Goal: Find specific page/section: Find specific page/section

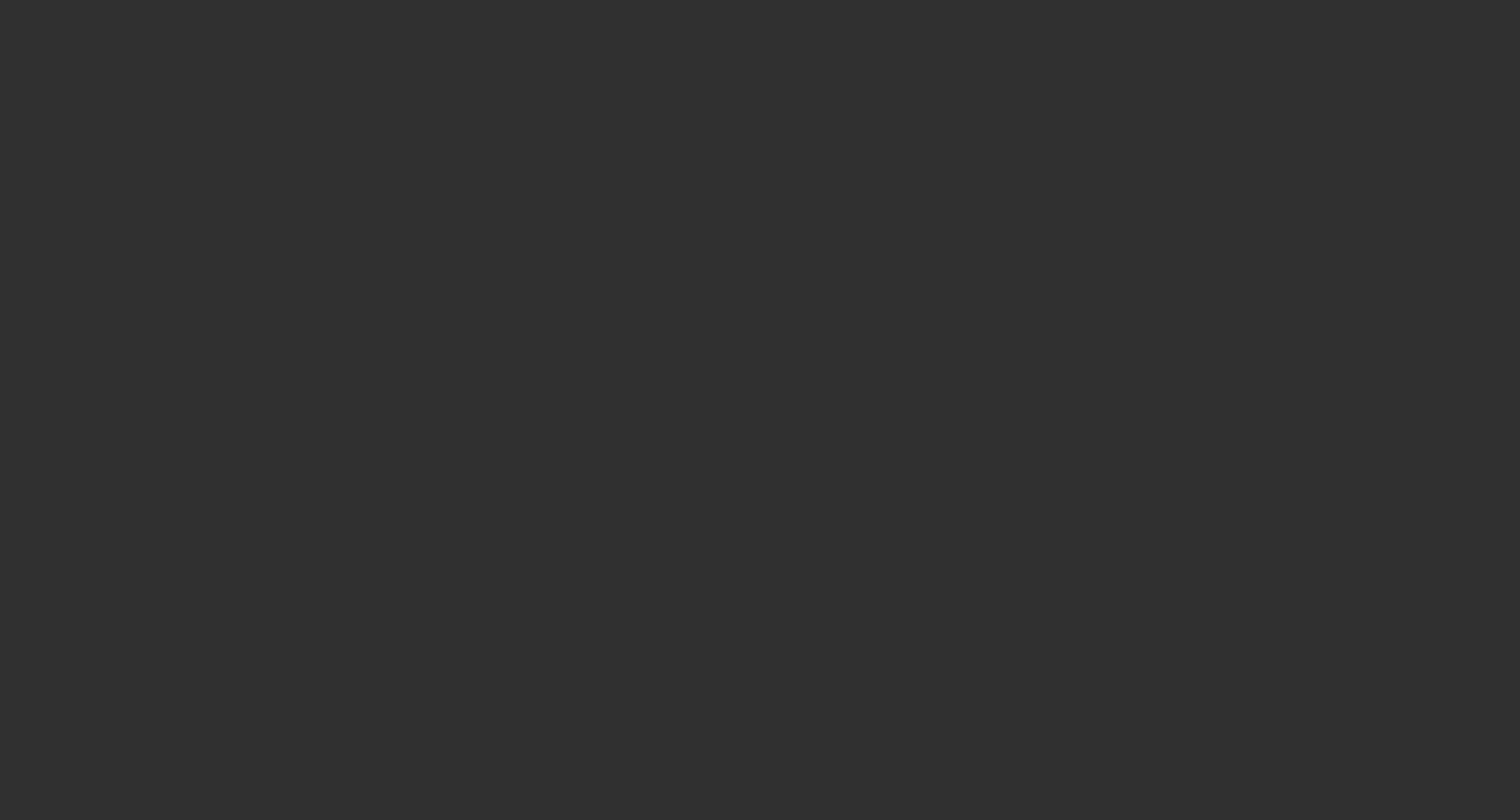
select select "10"
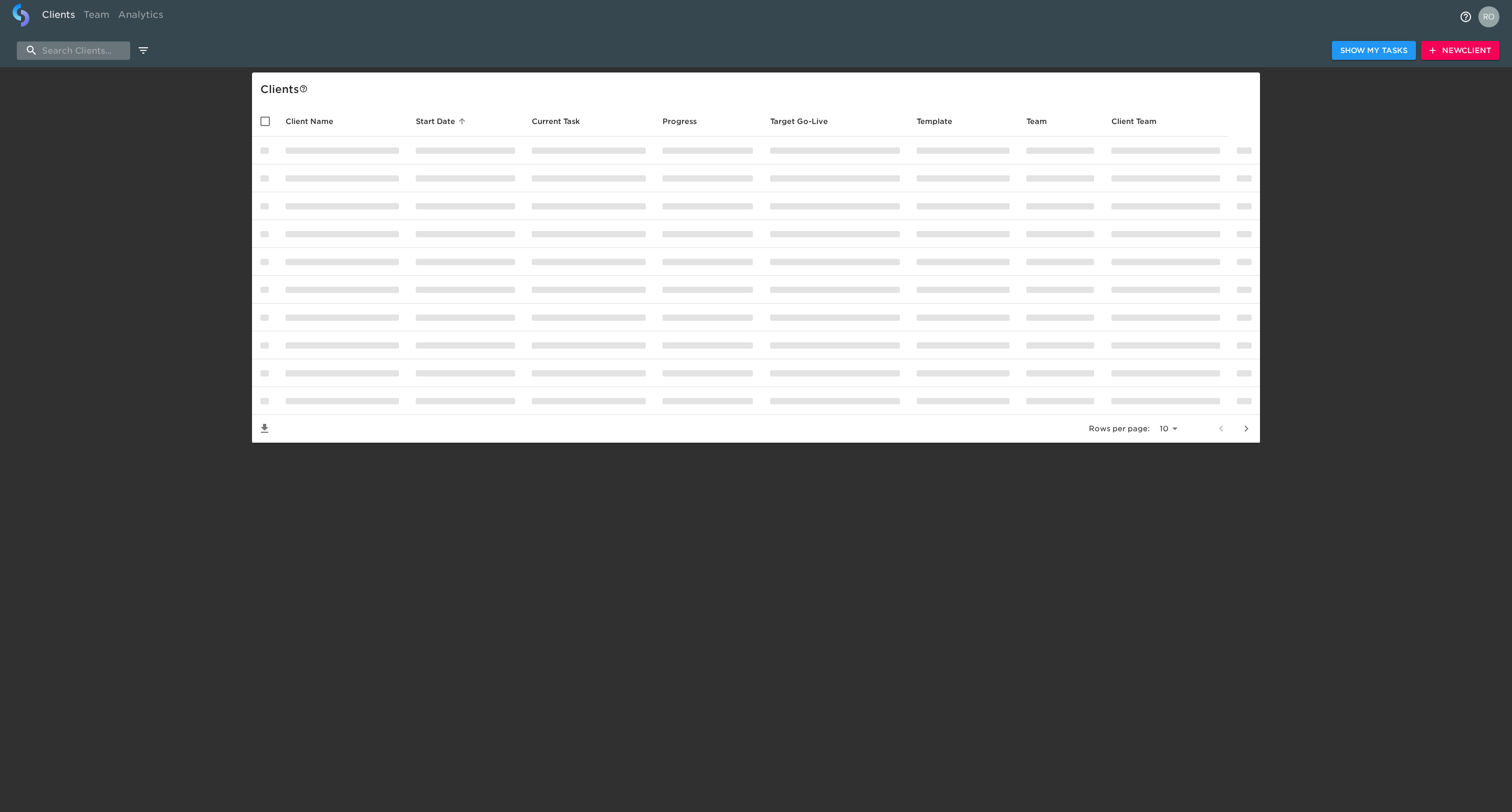
click at [84, 54] on input "search" at bounding box center [73, 51] width 113 height 18
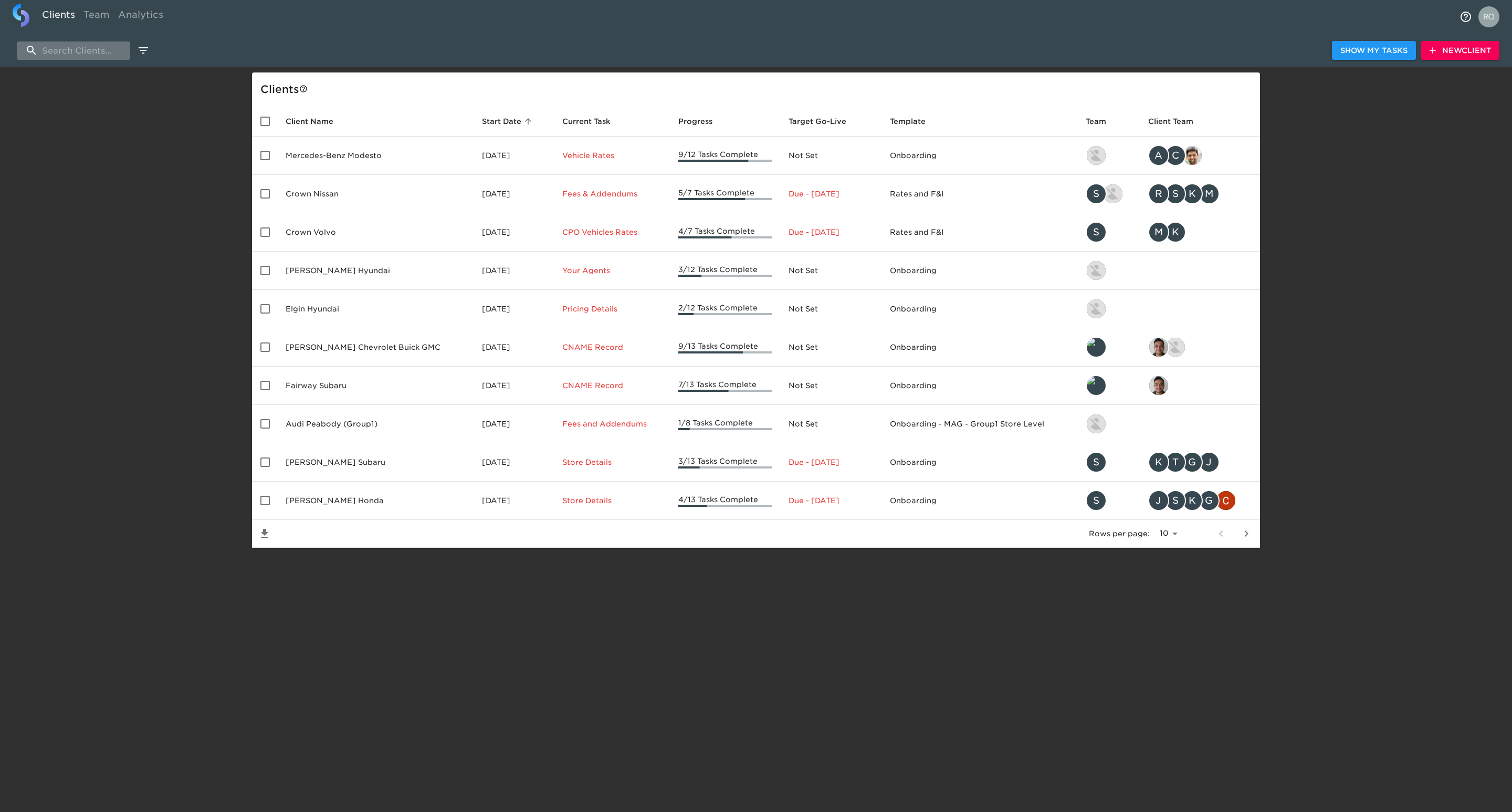
click at [99, 49] on input "search" at bounding box center [73, 51] width 113 height 18
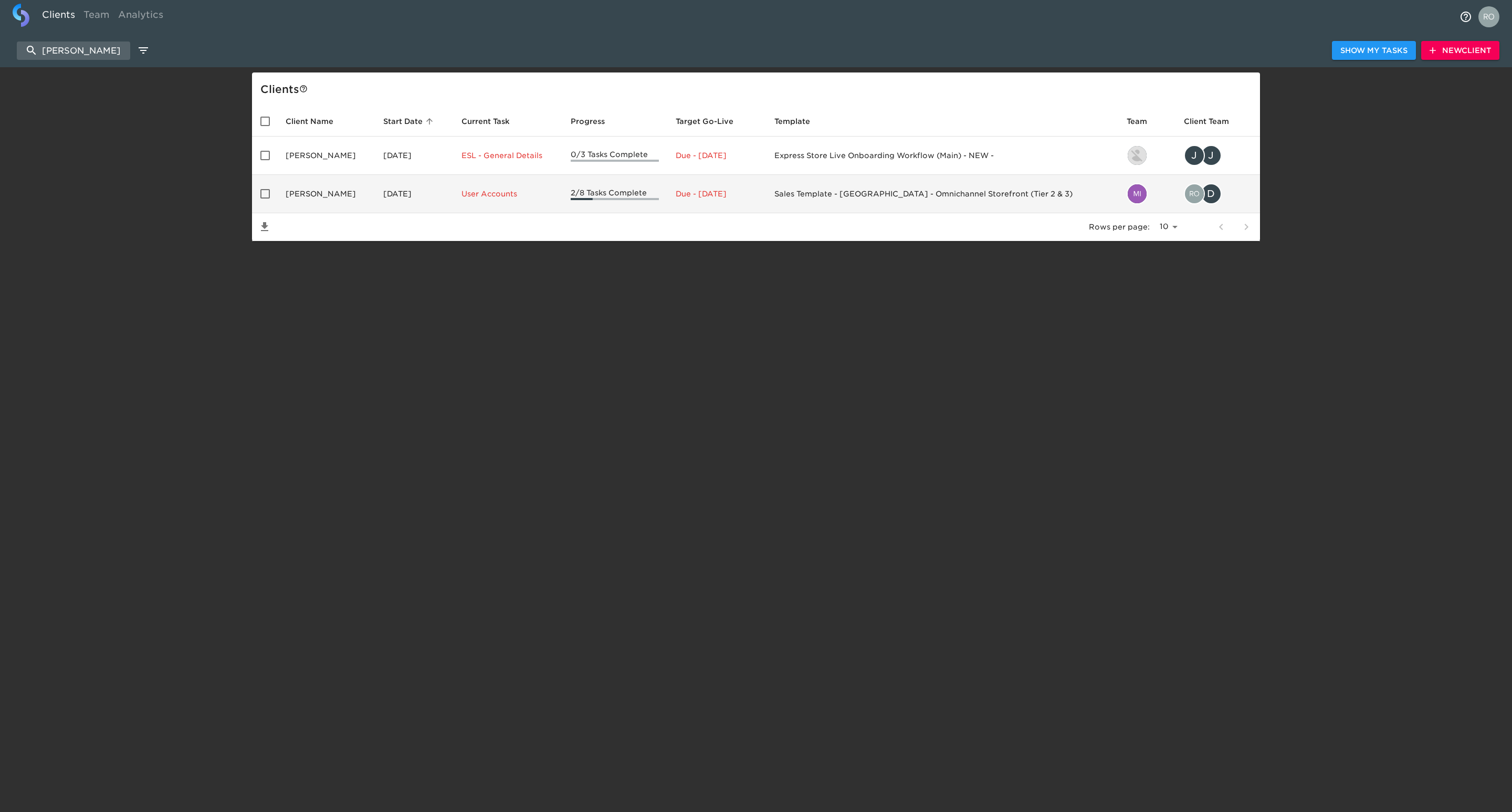
type input "[PERSON_NAME]"
click at [371, 196] on td "[PERSON_NAME]" at bounding box center [326, 194] width 98 height 38
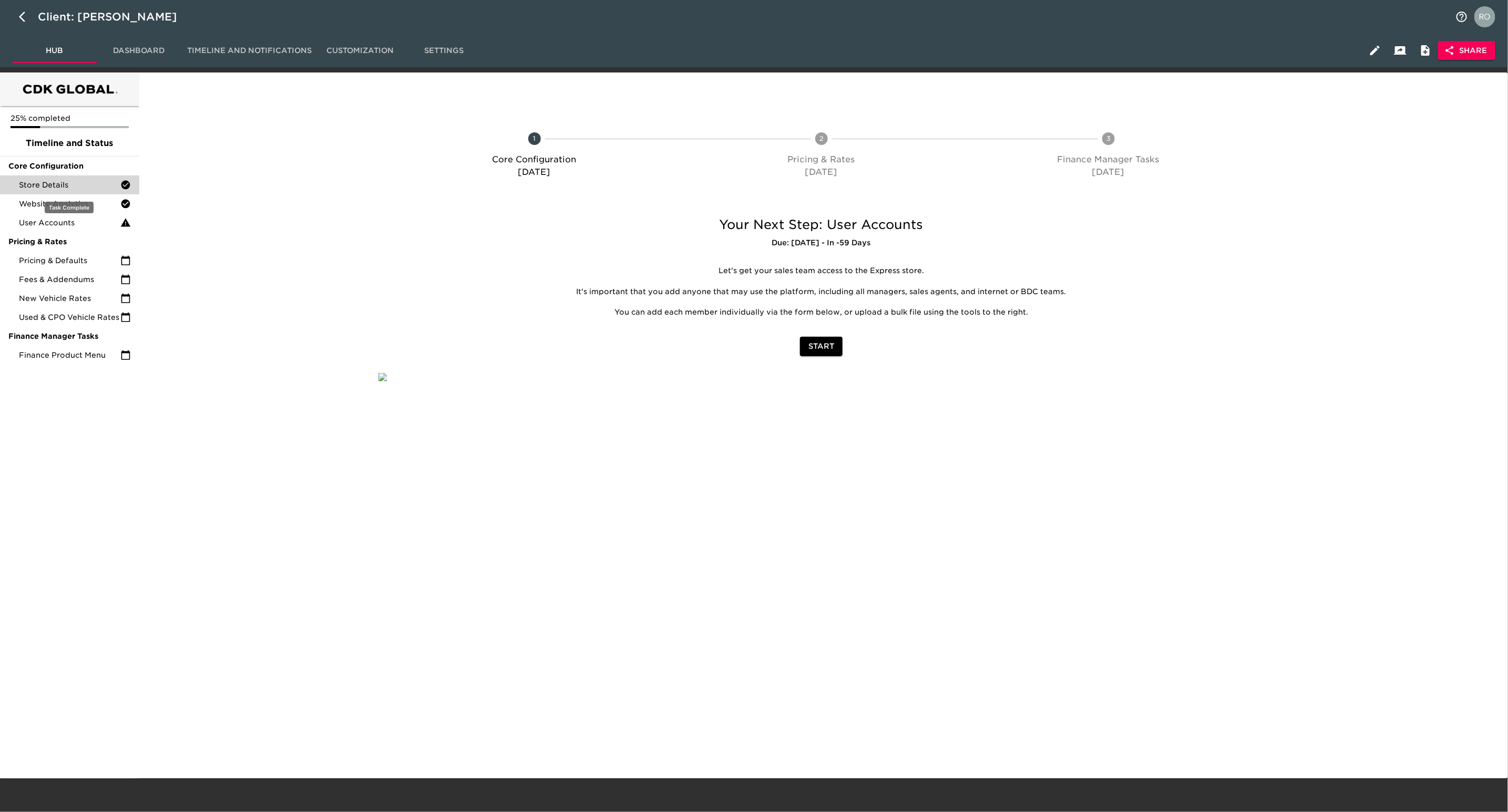
click at [93, 183] on span "Store Details" at bounding box center [70, 185] width 101 height 11
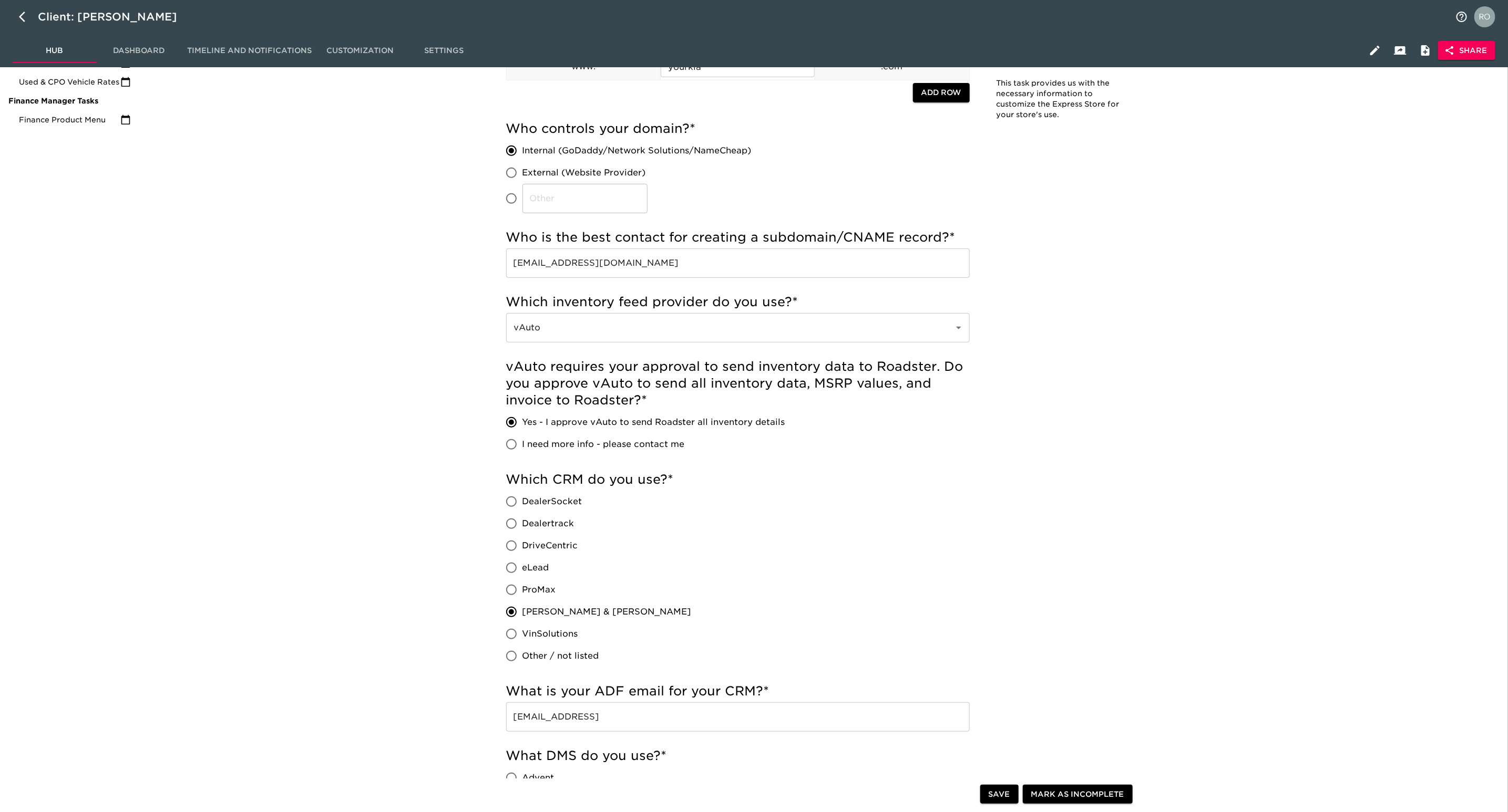
scroll to position [316, 0]
